Goal: Complete application form: Complete application form

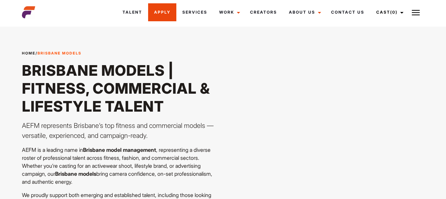
click at [166, 14] on link "Apply" at bounding box center [162, 12] width 28 height 18
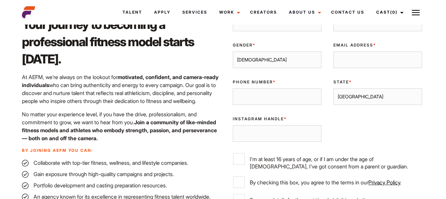
scroll to position [266, 0]
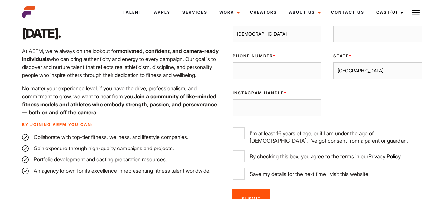
click at [273, 110] on input "Instagram Handle *" at bounding box center [277, 107] width 89 height 17
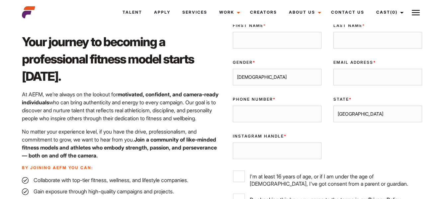
scroll to position [166, 0]
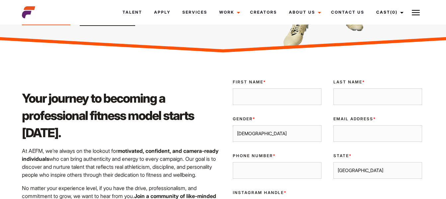
click at [273, 105] on input "First Name *" at bounding box center [277, 96] width 89 height 17
type input "UJJWAL"
type input "KHANNA"
type input "khannau36@gmail.com"
type input "0558487716"
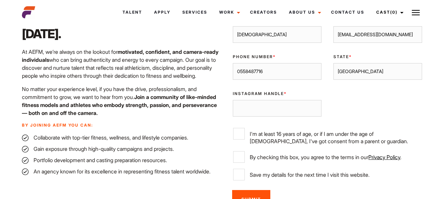
scroll to position [266, 0]
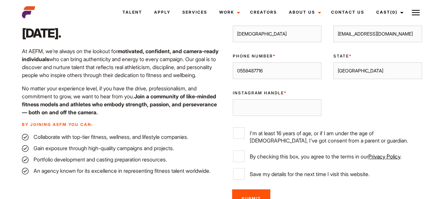
click at [283, 109] on input "Instagram Handle *" at bounding box center [277, 107] width 89 height 17
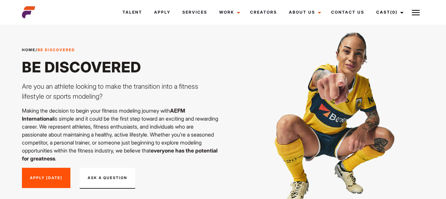
scroll to position [0, 0]
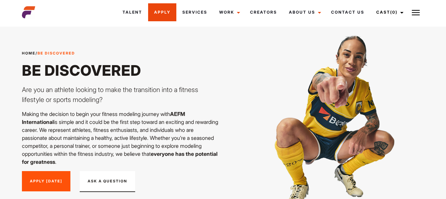
click at [166, 10] on link "Apply" at bounding box center [162, 12] width 28 height 18
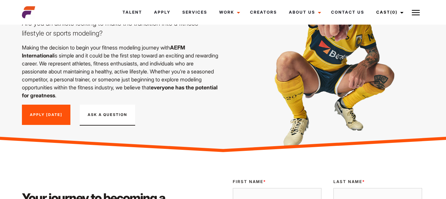
click at [51, 117] on link "Apply [DATE]" at bounding box center [46, 115] width 48 height 21
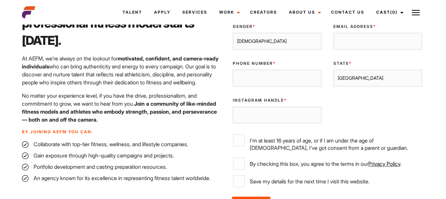
scroll to position [290, 0]
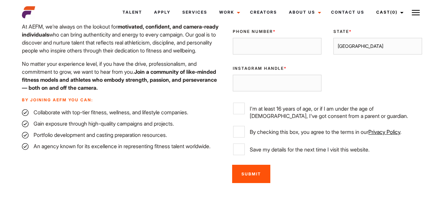
click at [61, 101] on p "By joining AEFM you can:" at bounding box center [120, 100] width 197 height 6
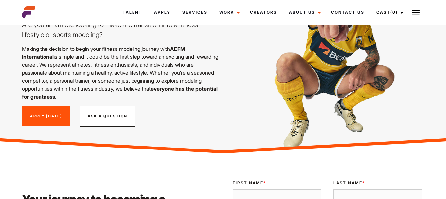
scroll to position [0, 0]
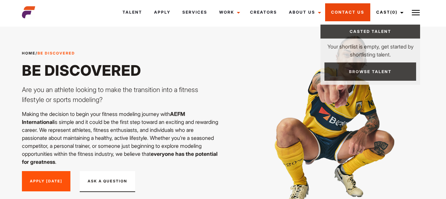
click at [350, 13] on link "Contact Us" at bounding box center [347, 12] width 45 height 18
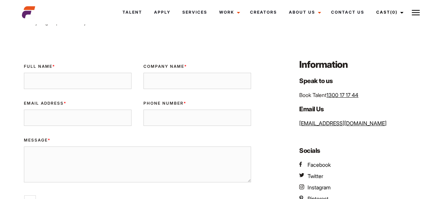
scroll to position [66, 0]
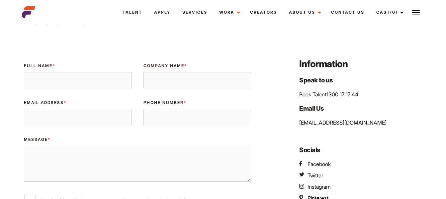
click at [110, 85] on input "Full Name *" at bounding box center [78, 80] width 108 height 17
type input "UJJWAL KHANNA"
type input "Big 106.2"
type input "khannau36@gmail.com"
type input "0558487716"
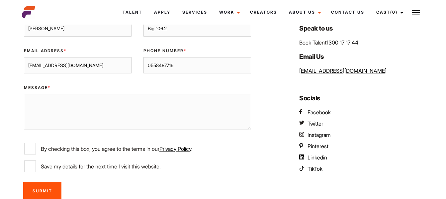
scroll to position [166, 0]
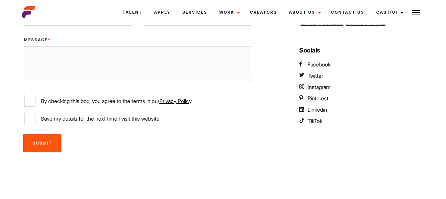
click at [94, 71] on textarea "Message *" at bounding box center [138, 64] width 228 height 36
paste textarea "Dear Hiring Manager, I am excited to apply for the senior role at your esteemed…"
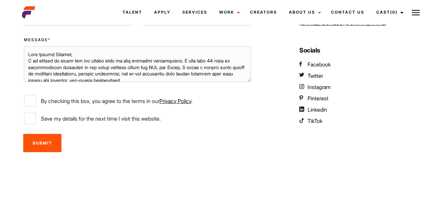
scroll to position [223, 0]
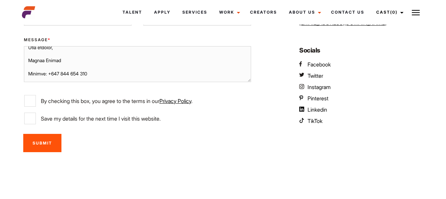
type textarea "Dear Hiring Manager, I am excited to apply for the senior role at your esteemed…"
click at [31, 98] on input "By checking this box, you agree to the terms in our Privacy Policy ." at bounding box center [30, 101] width 12 height 12
checkbox input "true"
click at [32, 117] on input "Save my details for the next time I visit this website." at bounding box center [30, 119] width 12 height 12
checkbox input "true"
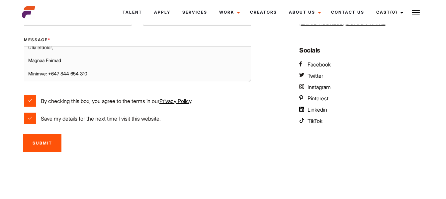
click at [38, 147] on input "Submit" at bounding box center [42, 143] width 38 height 18
